Goal: Find specific page/section: Find specific page/section

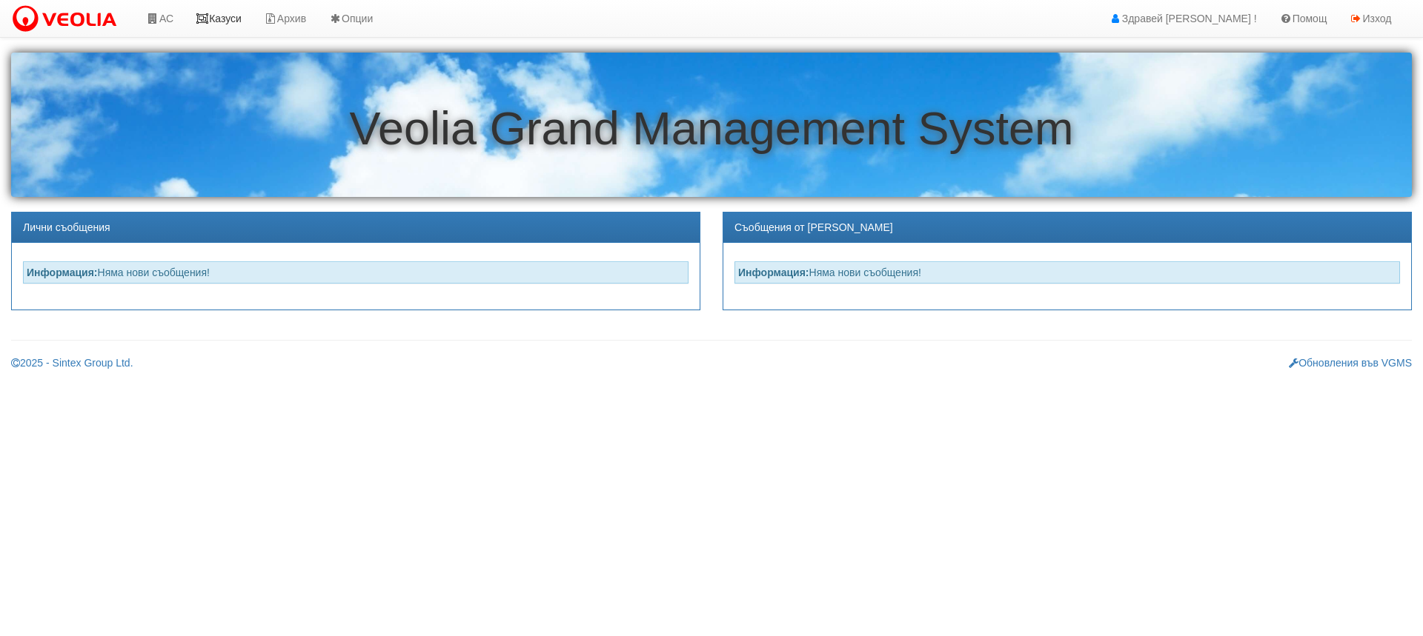
click at [237, 21] on link "Казуси" at bounding box center [218, 18] width 68 height 37
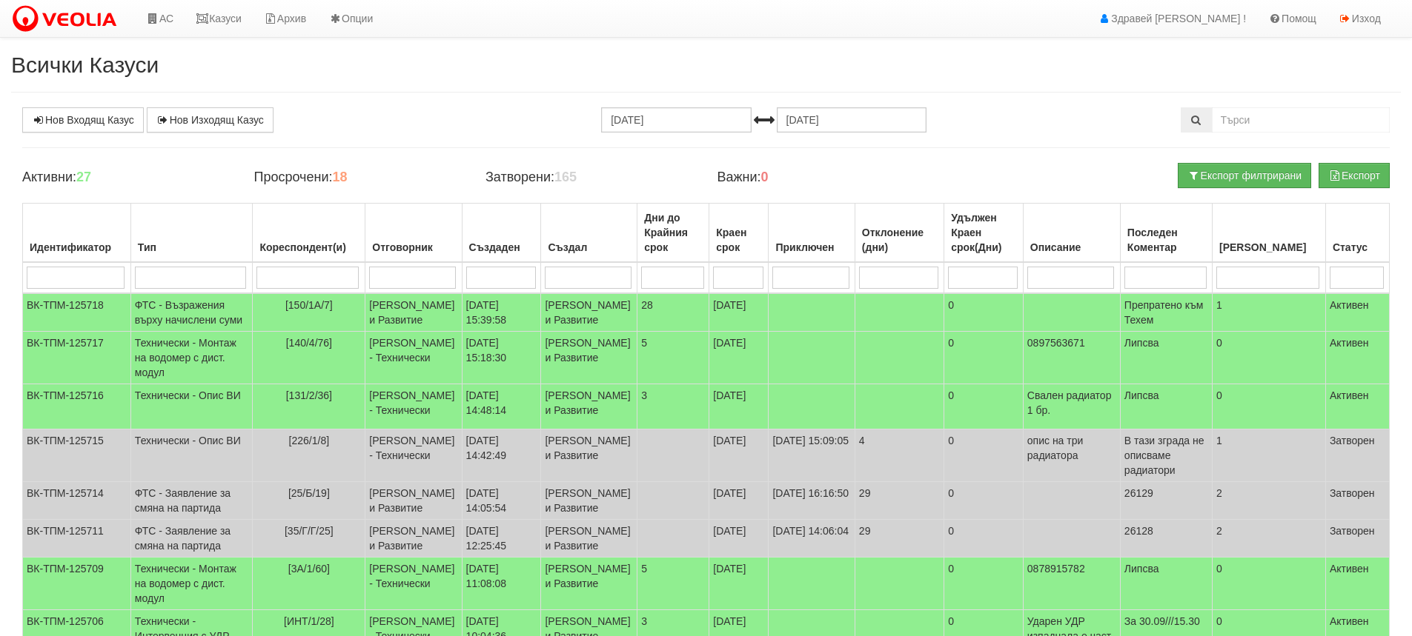
click at [1169, 279] on input "search" at bounding box center [1165, 278] width 82 height 22
type input "30"
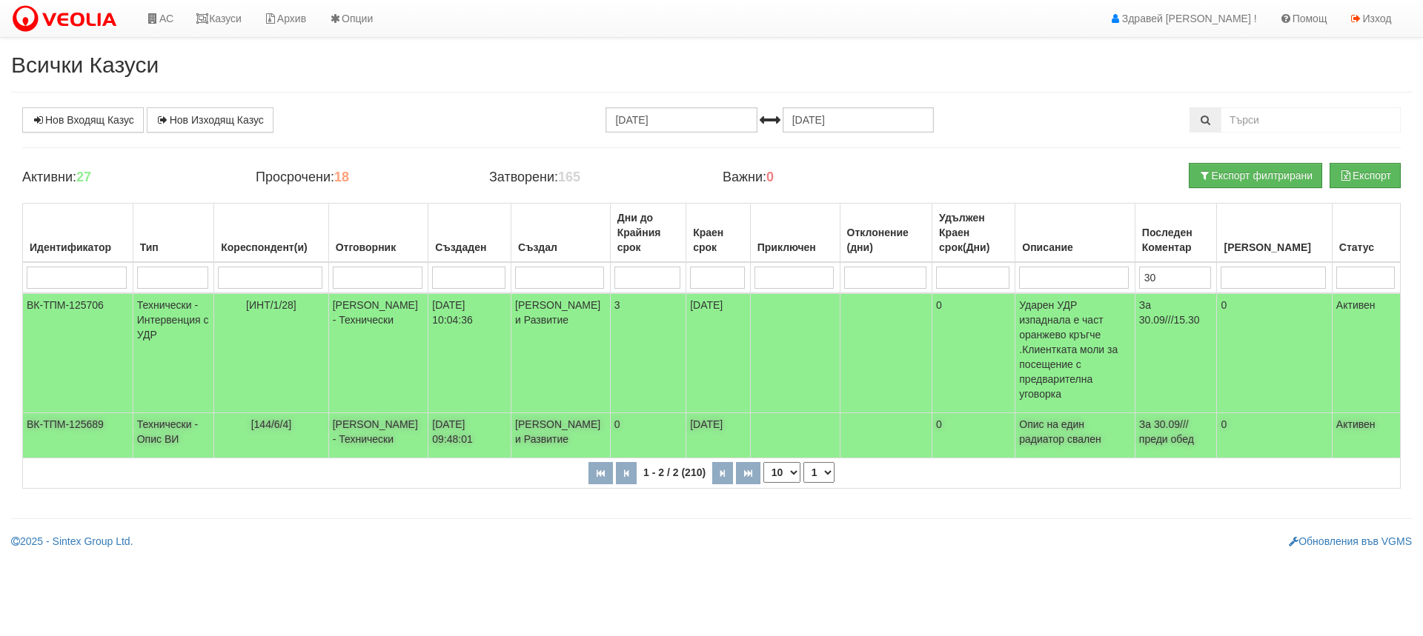
type input "30"
